Goal: Information Seeking & Learning: Learn about a topic

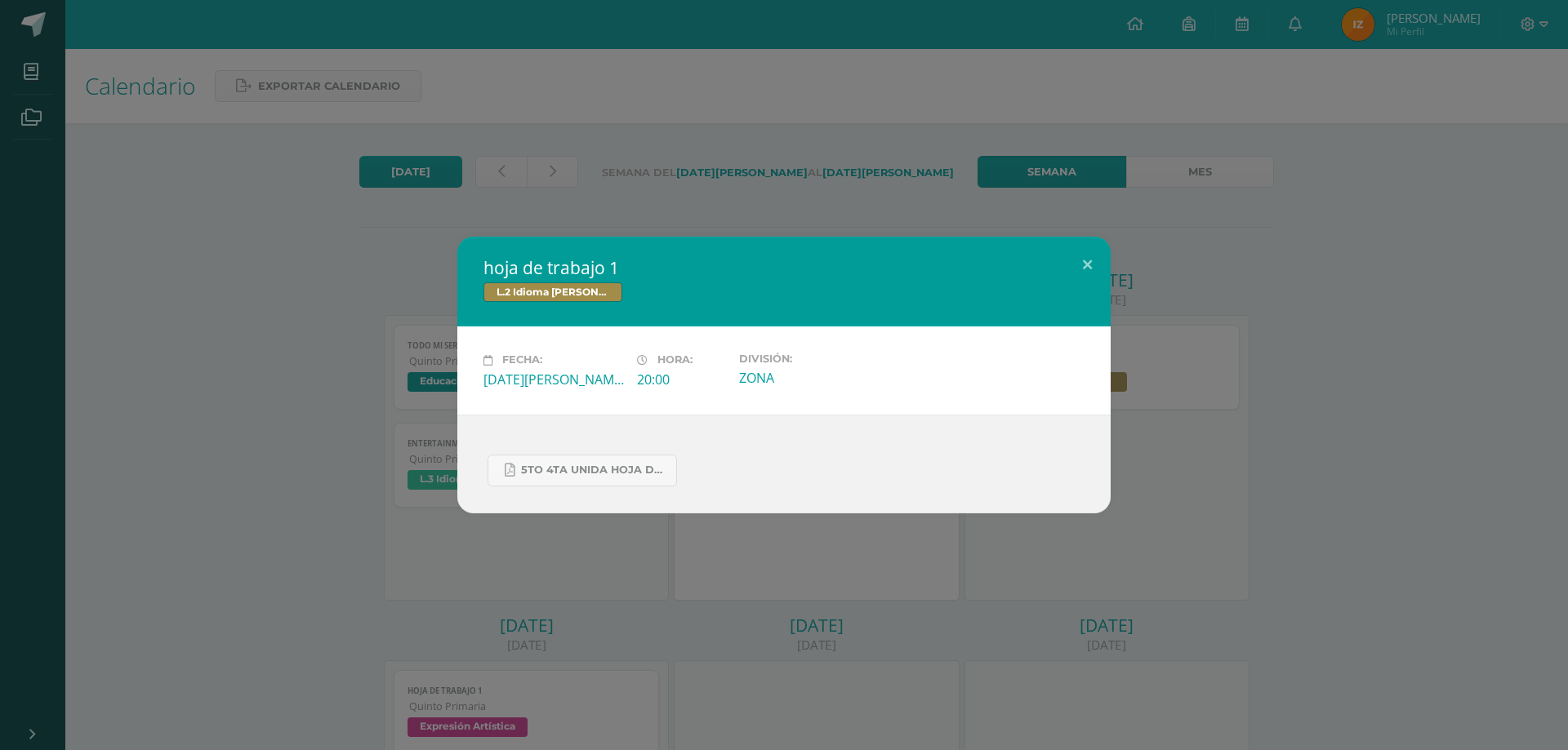
click at [1362, 376] on div "hoja de trabajo 1 L.2 Idioma [PERSON_NAME] Fecha: [DATE][PERSON_NAME] Hora: 20:…" at bounding box center [784, 375] width 1555 height 276
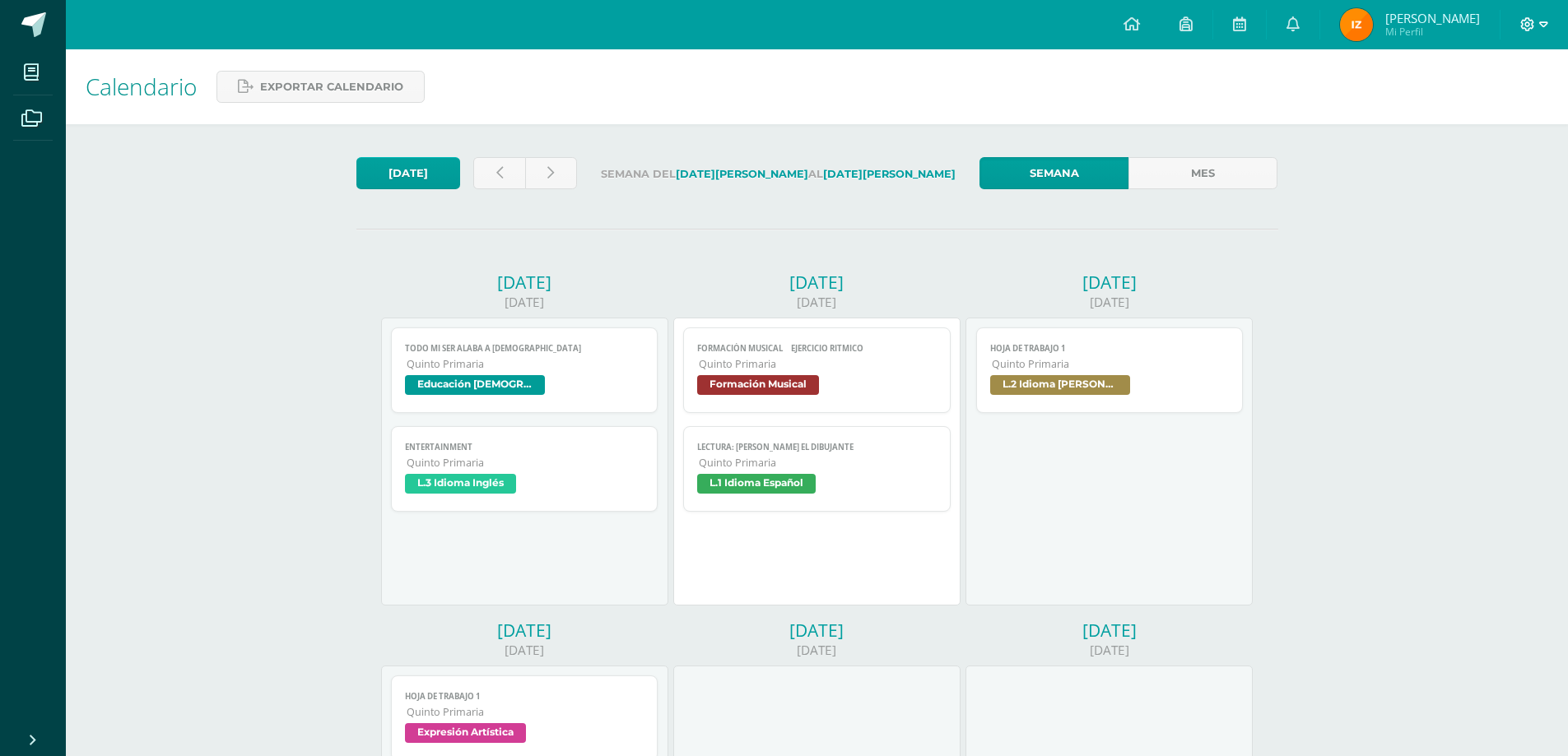
click at [1546, 21] on icon at bounding box center [1544, 25] width 9 height 15
click at [1502, 108] on span "Cerrar sesión" at bounding box center [1491, 111] width 74 height 16
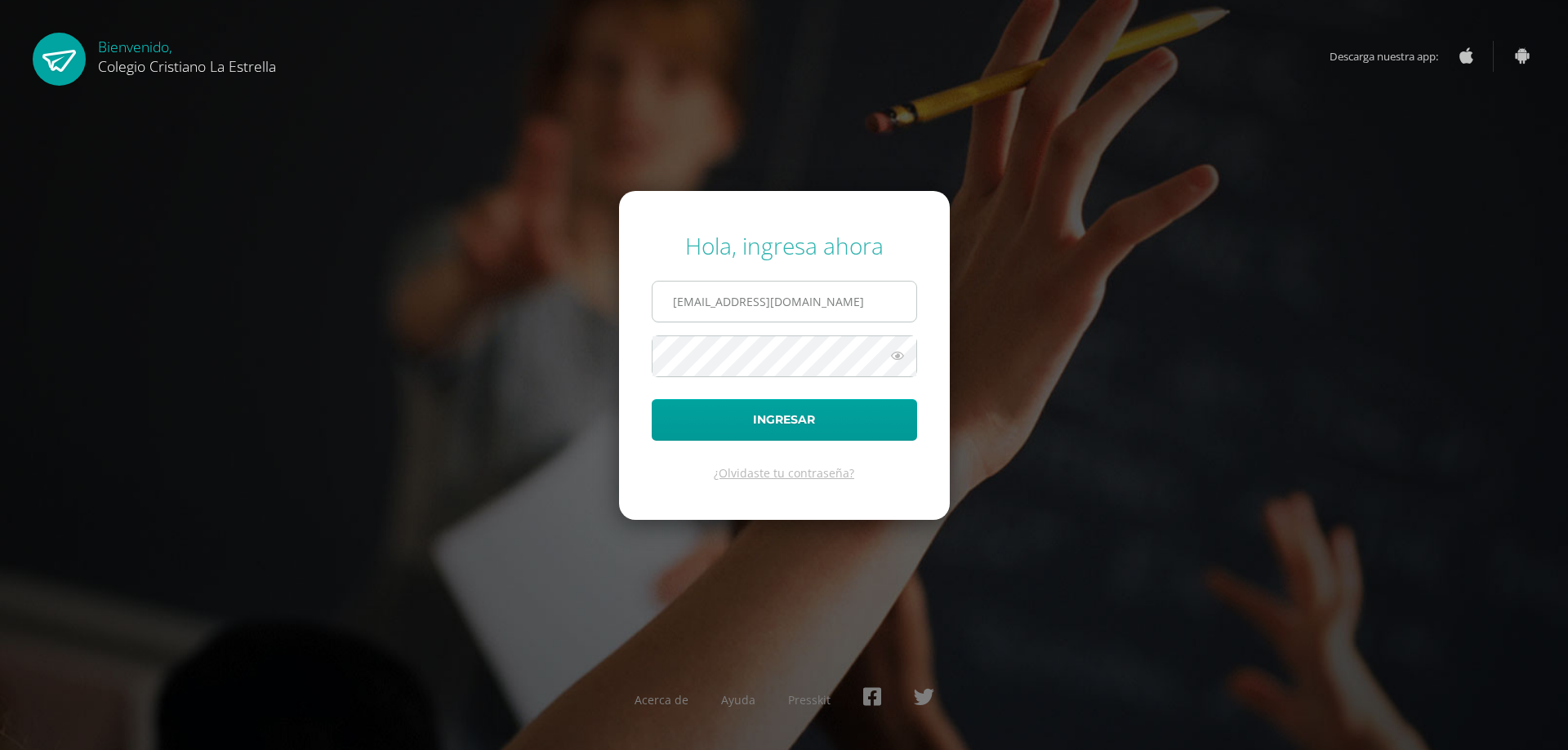
click at [812, 305] on input "436@laestrella.edu.gt" at bounding box center [784, 301] width 263 height 40
type input "435@laestrella.edu.gt"
click at [776, 422] on button "Ingresar" at bounding box center [784, 420] width 265 height 42
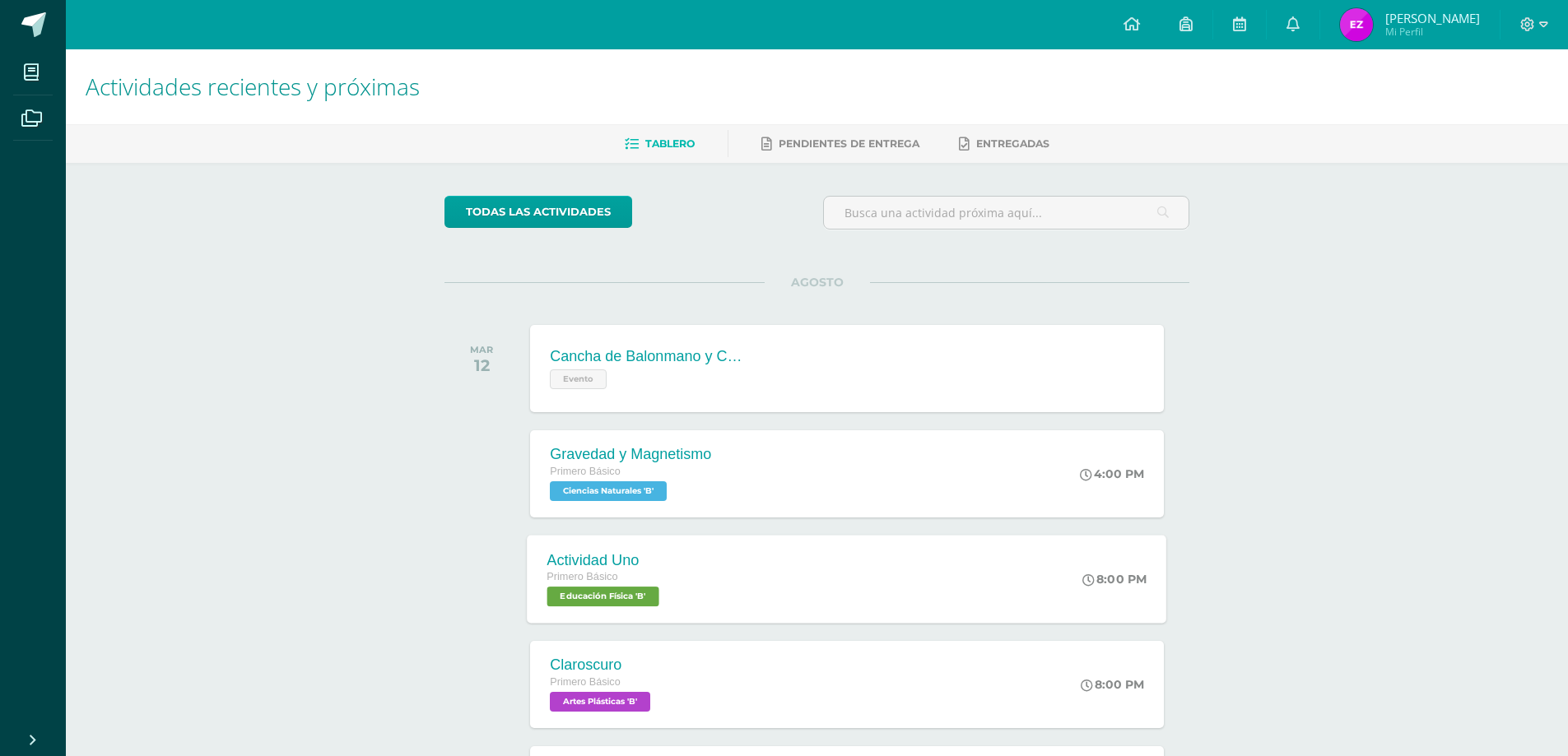
click at [568, 594] on span "Educación Física 'B'" at bounding box center [604, 597] width 112 height 20
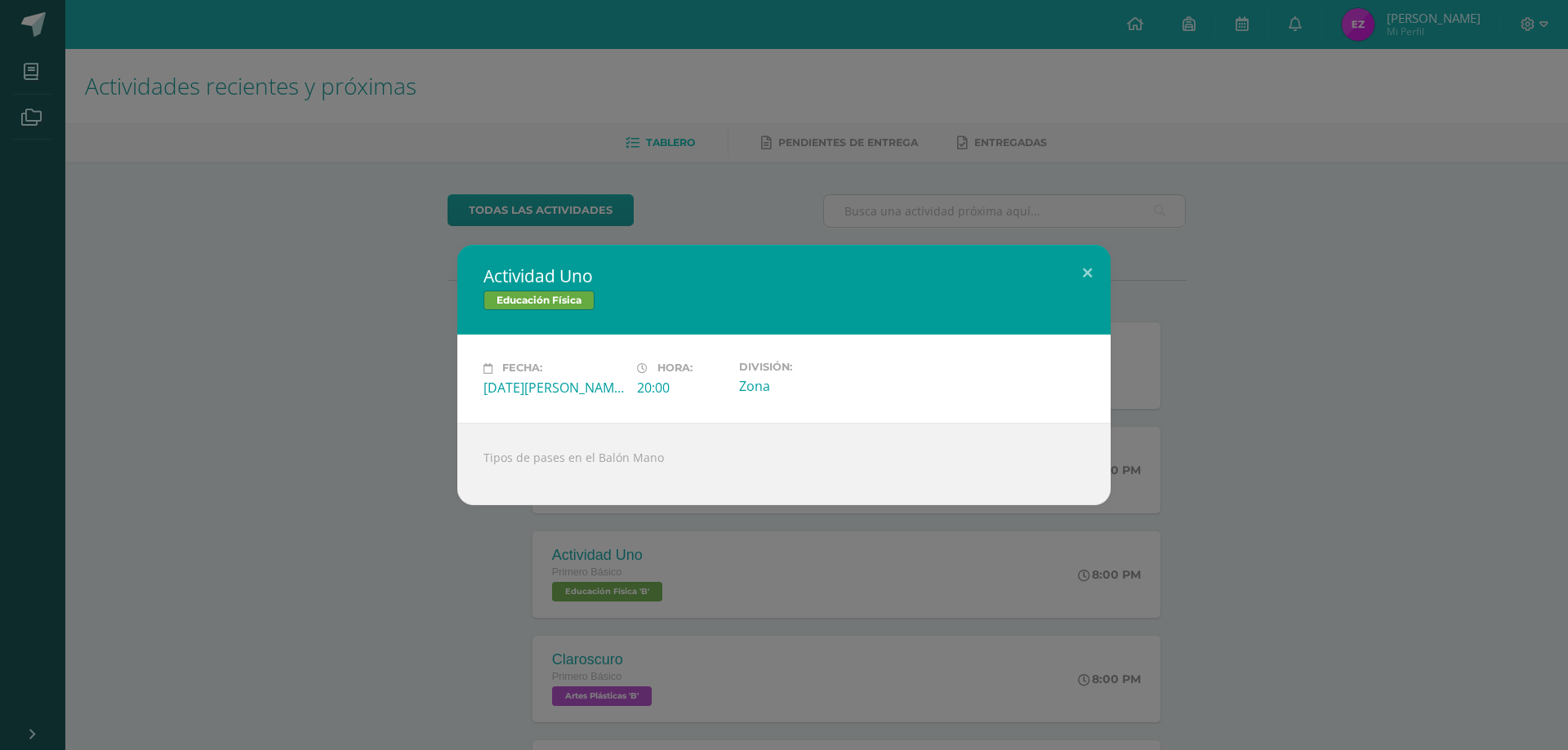
click at [1350, 479] on div "Actividad Uno Educación Física Fecha: [DATE][PERSON_NAME] Hora: 20:00 División:…" at bounding box center [784, 375] width 1555 height 260
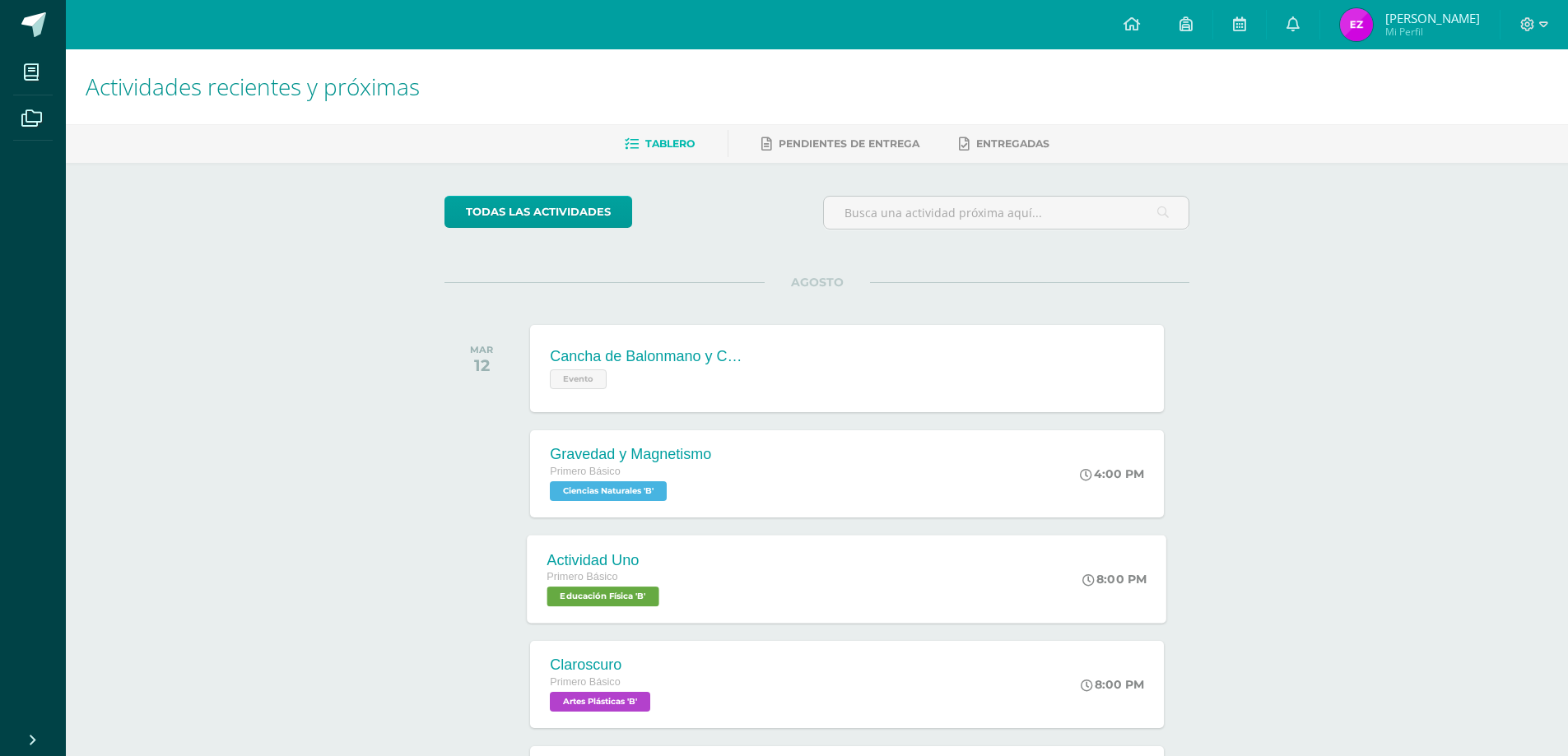
scroll to position [165, 0]
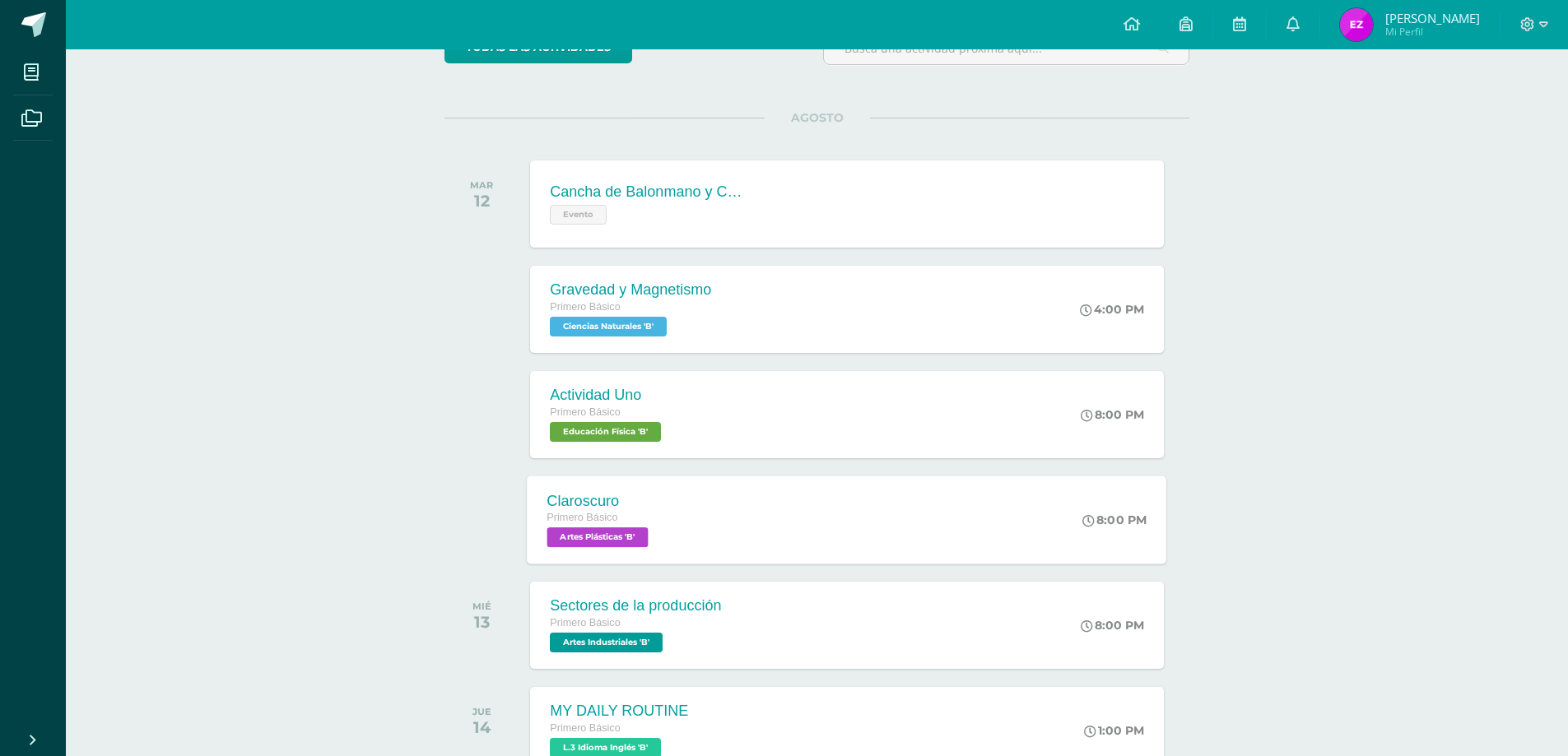
click at [563, 536] on span "Artes Plásticas 'B'" at bounding box center [598, 537] width 101 height 20
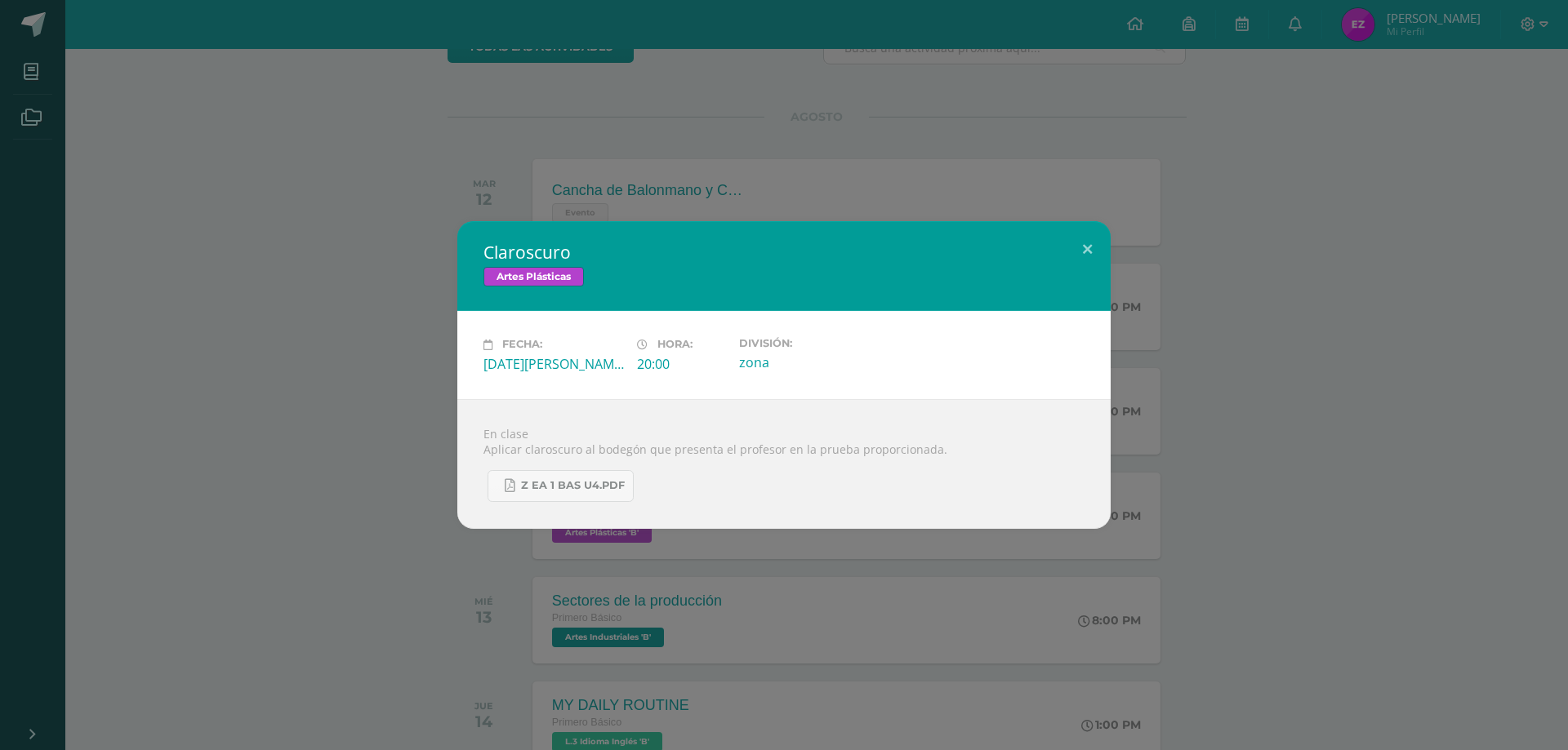
click at [1265, 506] on div "Claroscuro Artes Plásticas Fecha: [DATE][PERSON_NAME] Hora: 20:00 División: zona" at bounding box center [784, 375] width 1555 height 307
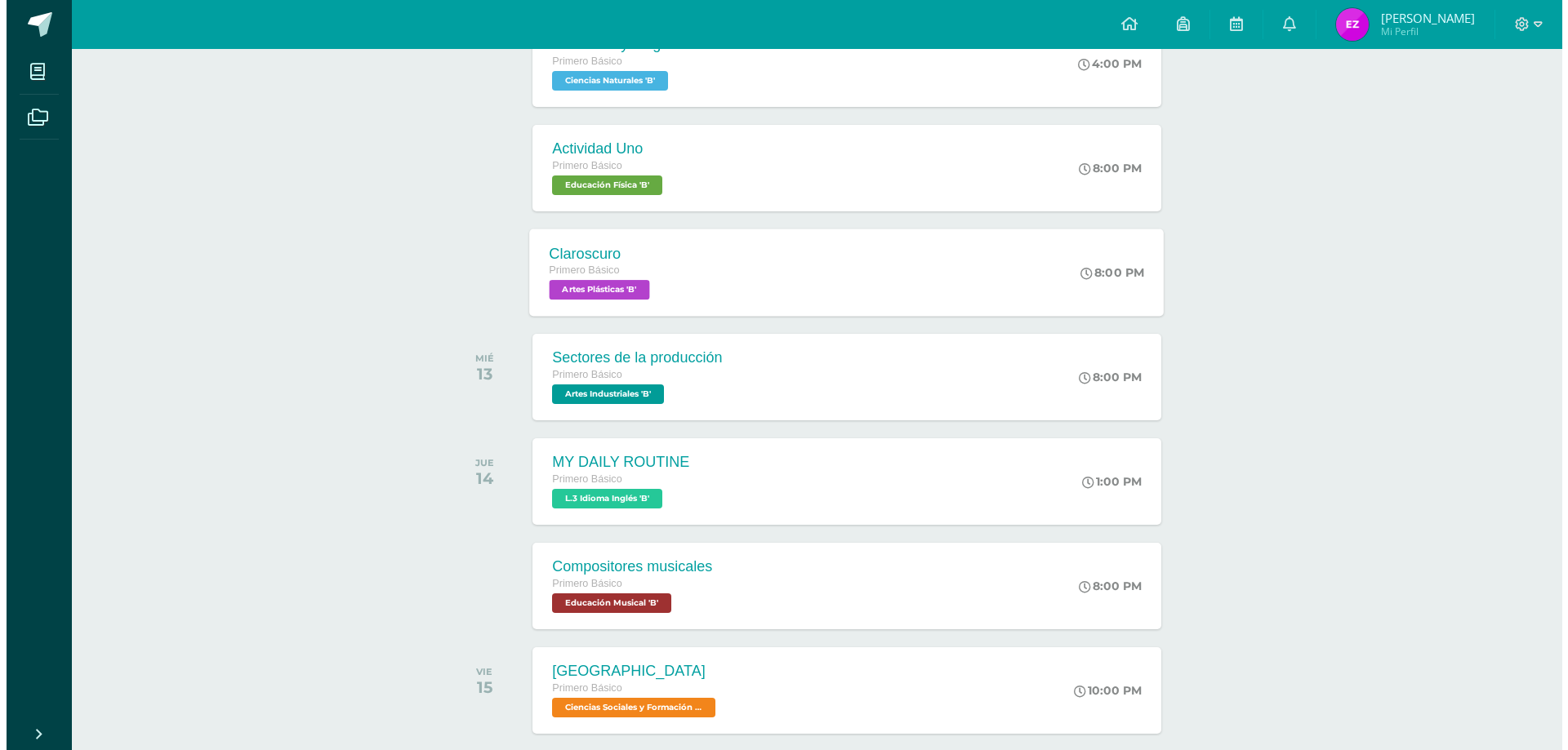
scroll to position [408, 0]
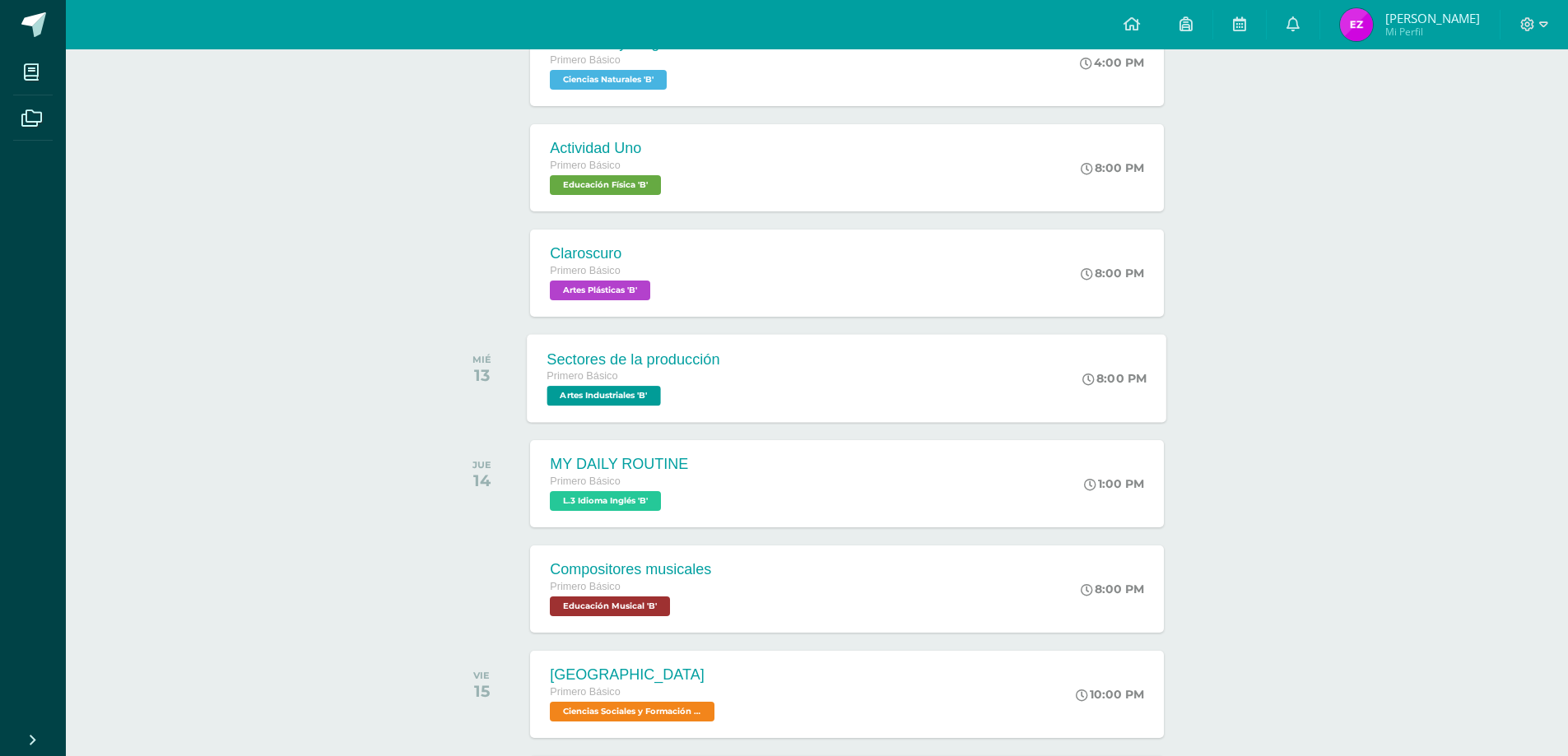
click at [598, 395] on span "Artes Industriales 'B'" at bounding box center [605, 396] width 114 height 20
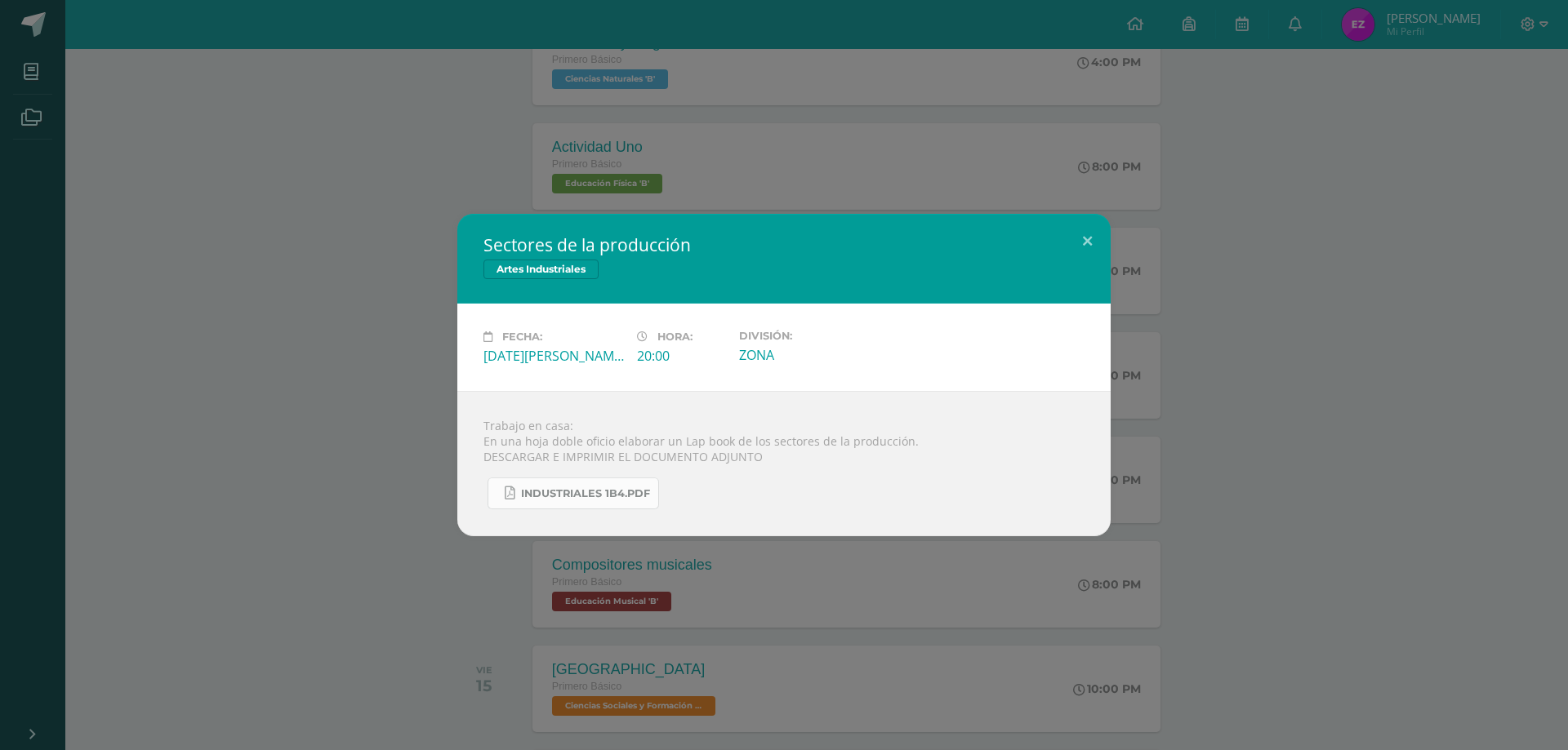
click at [521, 496] on span "INDUSTRIALES 1B4.pdf" at bounding box center [585, 494] width 129 height 13
